Goal: Transaction & Acquisition: Purchase product/service

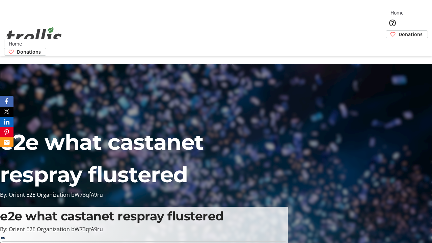
click at [399, 31] on span "Donations" at bounding box center [411, 34] width 24 height 7
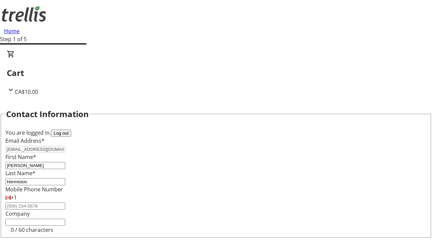
scroll to position [91, 0]
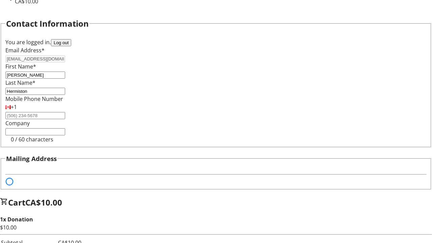
select select "BC"
select select "CA"
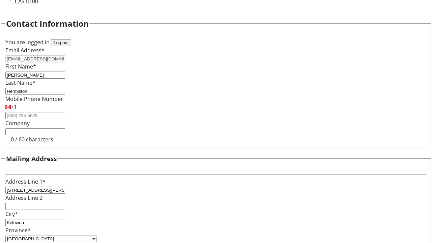
type input "V1Y 0C2"
